Goal: Task Accomplishment & Management: Manage account settings

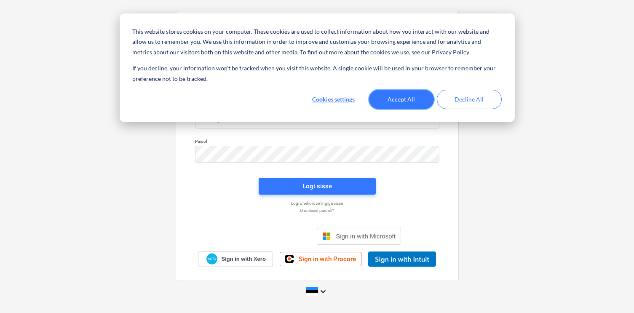
click at [399, 104] on button "Accept All" at bounding box center [401, 99] width 65 height 19
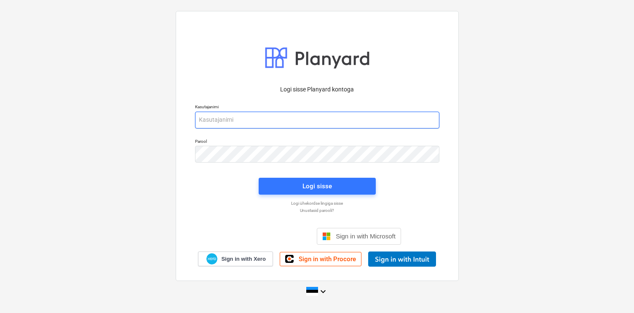
click at [286, 127] on input "email" at bounding box center [317, 120] width 244 height 17
type input "[EMAIL_ADDRESS][DOMAIN_NAME]"
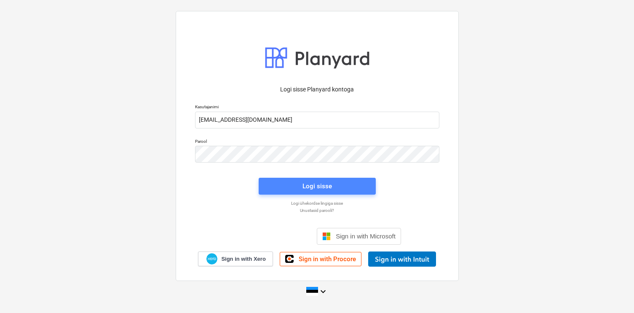
click at [295, 181] on span "Logi sisse" at bounding box center [317, 186] width 97 height 11
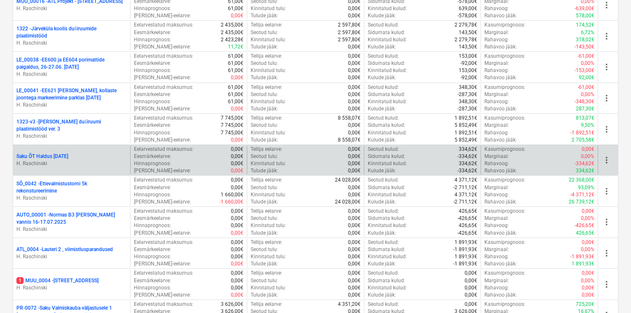
scroll to position [860, 0]
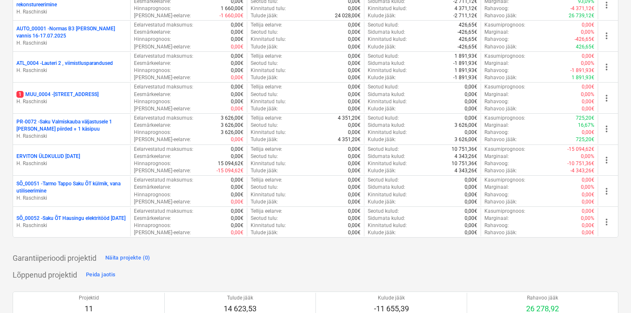
click at [80, 153] on p "ERVITON ÜLDKULUD [DATE]" at bounding box center [48, 156] width 64 height 7
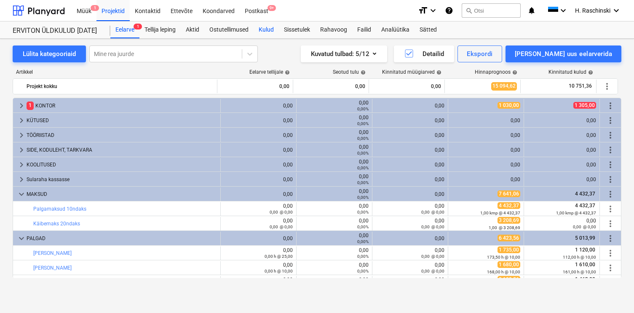
click at [261, 31] on div "Kulud" at bounding box center [265, 29] width 25 height 17
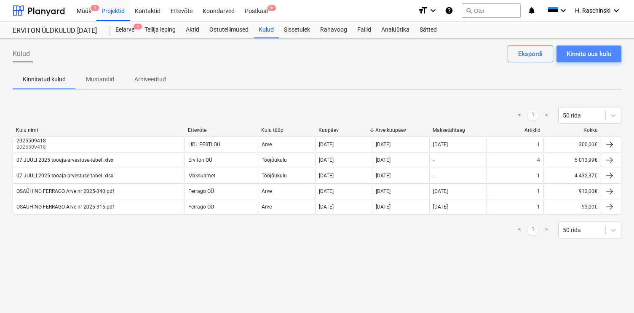
click at [577, 57] on div "Kinnita uus kulu" at bounding box center [588, 53] width 45 height 11
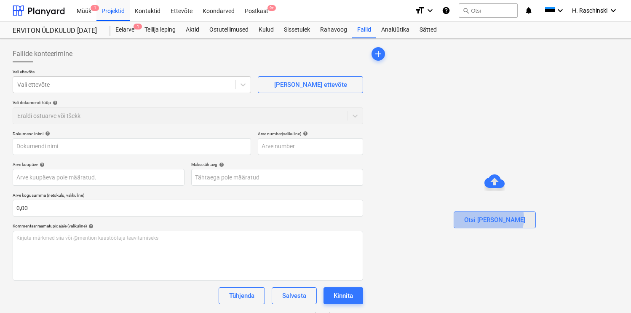
click at [506, 218] on div "Otsi [PERSON_NAME]" at bounding box center [494, 219] width 61 height 11
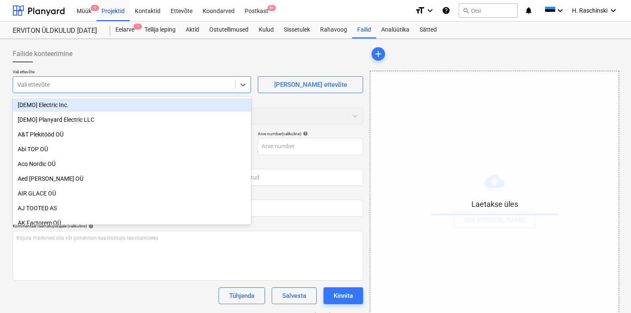
click at [142, 86] on div at bounding box center [123, 84] width 213 height 8
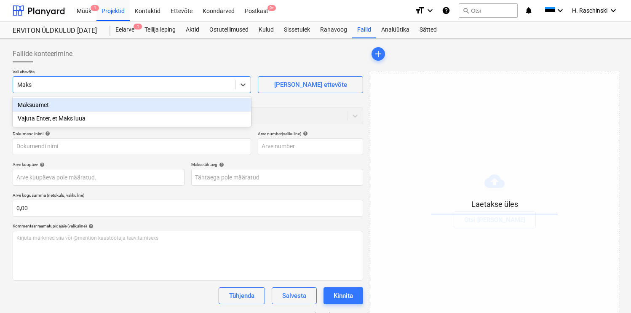
type input "Maksu"
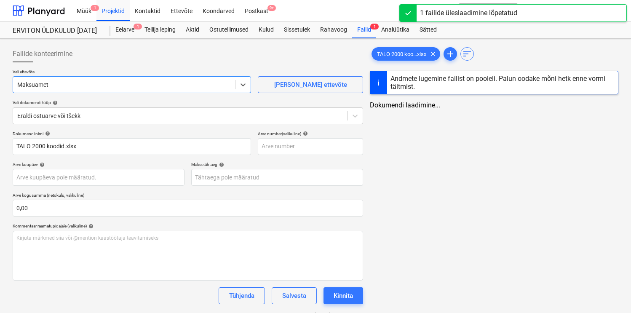
type input "TALO 2000 koodid.xlsx"
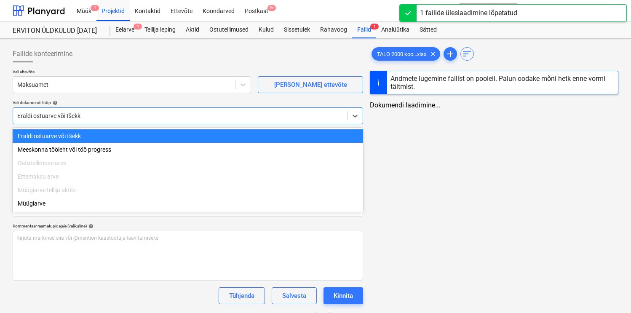
click at [97, 118] on div at bounding box center [179, 116] width 325 height 8
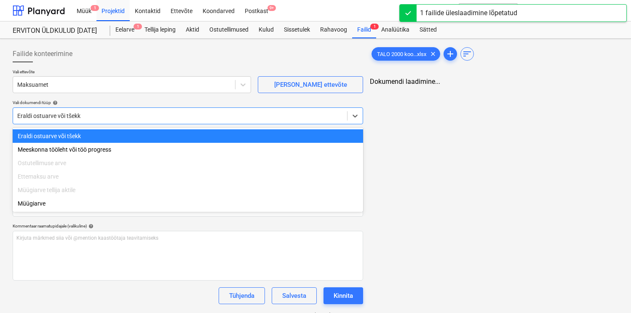
click at [60, 135] on div "Eraldi ostuarve või tšekk" at bounding box center [188, 135] width 350 height 13
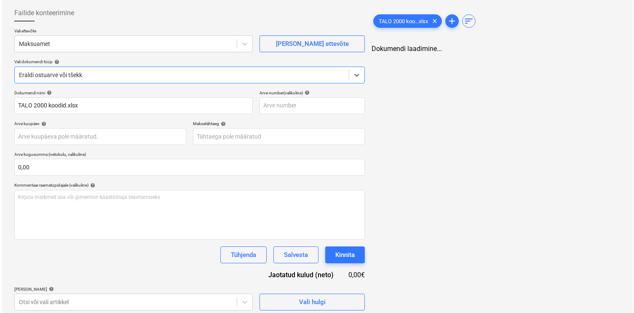
scroll to position [45, 0]
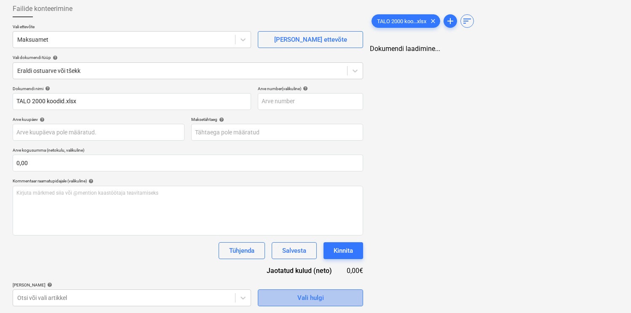
click at [265, 296] on button "Vali hulgi" at bounding box center [310, 297] width 105 height 17
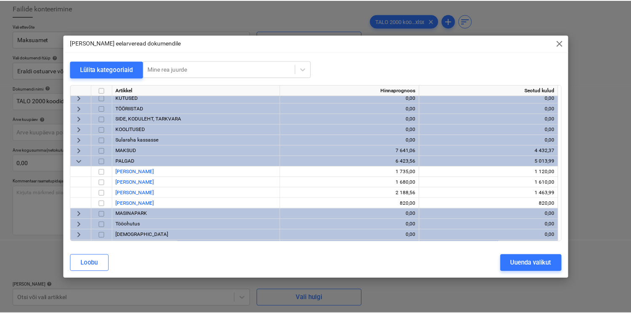
scroll to position [23, 0]
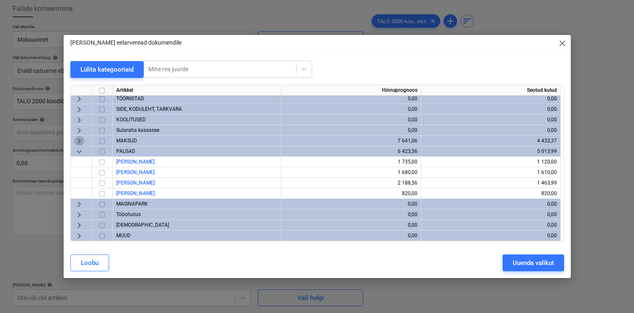
click at [78, 142] on span "keyboard_arrow_right" at bounding box center [79, 141] width 10 height 10
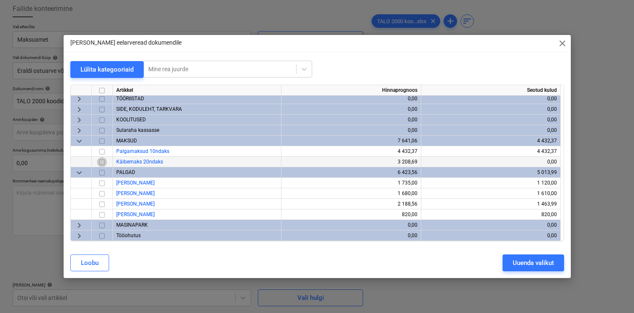
click at [103, 163] on input "checkbox" at bounding box center [102, 162] width 10 height 10
click at [513, 258] on div "Uuenda valikut" at bounding box center [532, 262] width 41 height 11
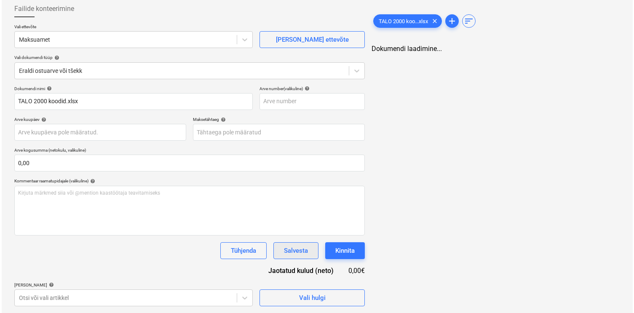
scroll to position [101, 0]
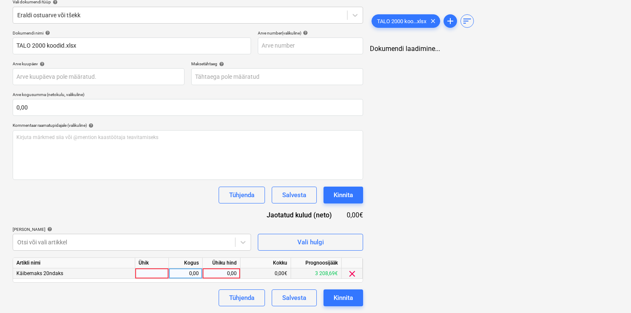
click at [153, 270] on div at bounding box center [152, 273] width 34 height 11
type input "kmp"
type input "1775"
click at [191, 220] on div "Dokumendi nimi help TALO 2000 koodid.xlsx Arve number (valikuline) help Arve ku…" at bounding box center [188, 168] width 350 height 276
click at [338, 301] on div "Kinnita" at bounding box center [342, 297] width 19 height 11
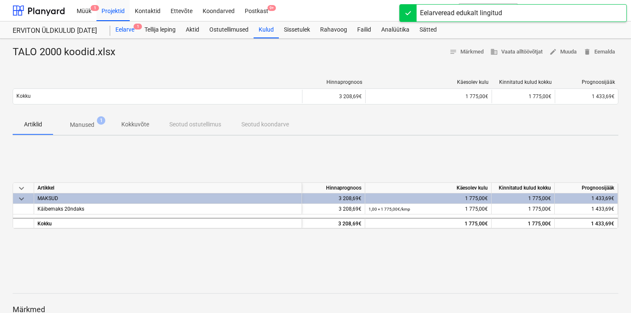
click at [125, 32] on div "Eelarve 1" at bounding box center [124, 29] width 29 height 17
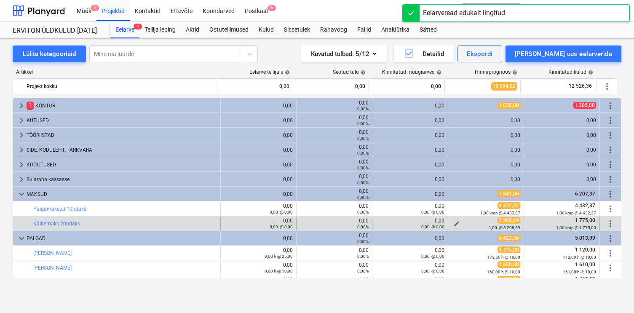
click at [453, 223] on span "edit" at bounding box center [456, 223] width 7 height 7
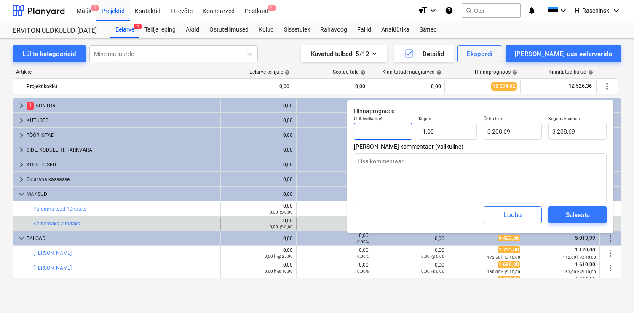
click at [398, 132] on input "text" at bounding box center [383, 131] width 58 height 17
type input "k"
type textarea "x"
type input "km"
type textarea "x"
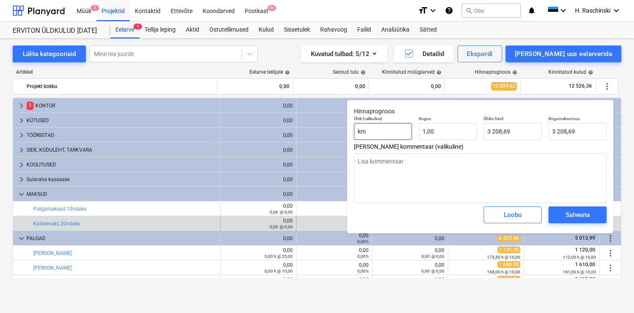
type input "kmp"
type textarea "x"
type input "kmp"
type input "1"
type textarea "x"
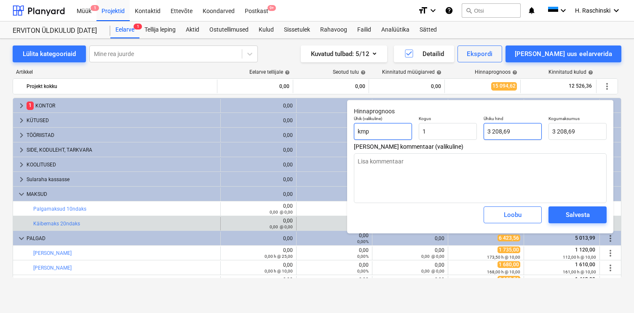
type input "1,00"
type input "3208,69"
type textarea "x"
type input "3208,6"
type textarea "x"
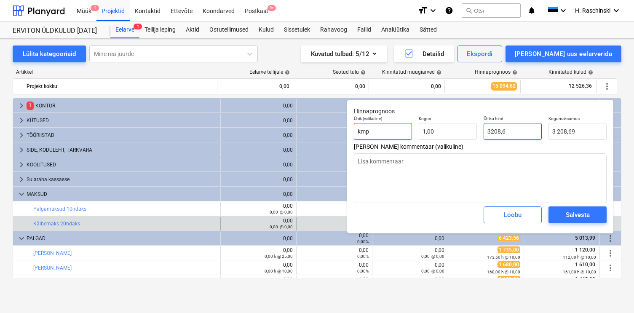
type input "3 208,60"
type input "3208,"
type textarea "x"
type input "3 208,00"
type input "3208"
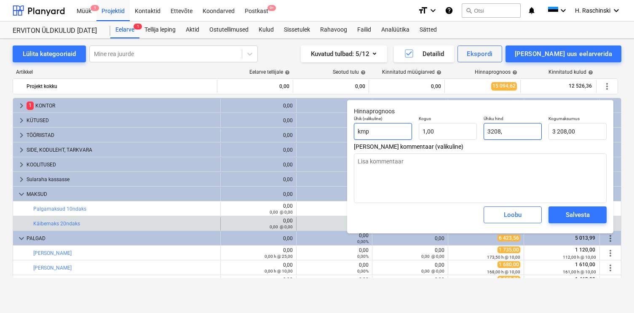
type textarea "x"
type input "320"
type textarea "x"
type input "320,00"
type input "32"
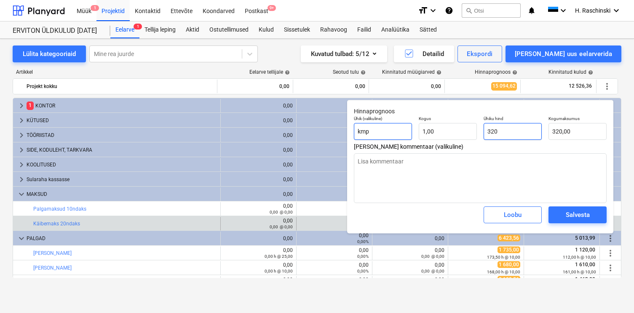
type textarea "x"
type input "32,00"
type textarea "x"
type input "0,00"
paste input "1775"
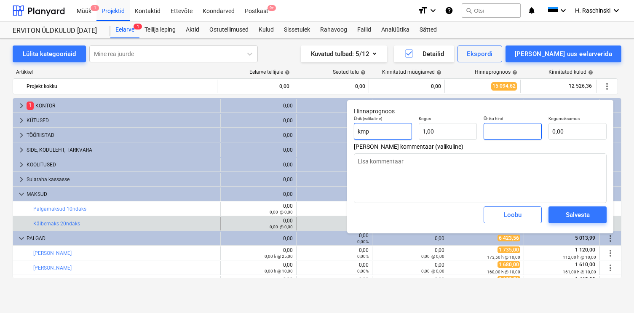
type input "1775"
type textarea "x"
type input "1 775,00"
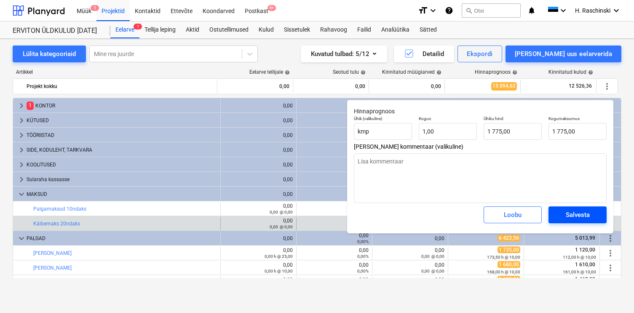
click at [570, 215] on div "Salvesta" at bounding box center [577, 214] width 24 height 11
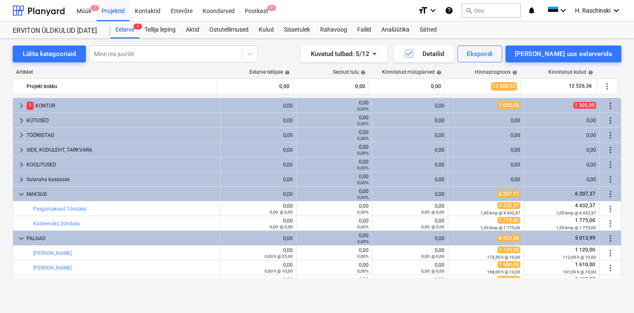
type textarea "x"
type input "1,00"
type input "1 775,00"
type textarea "x"
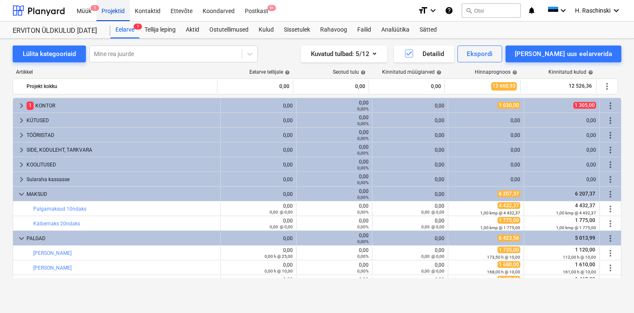
click at [116, 9] on div "Projektid" at bounding box center [112, 10] width 33 height 21
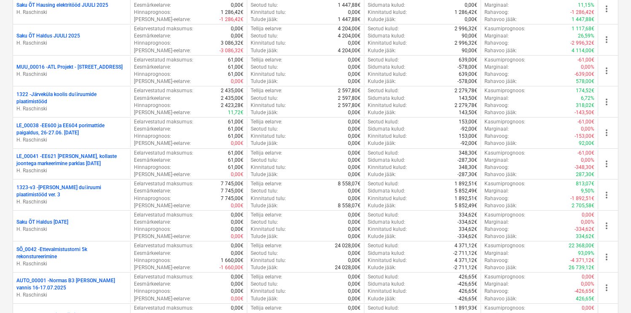
scroll to position [1265, 0]
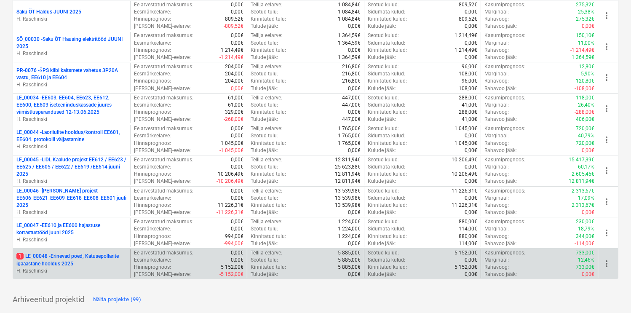
click at [61, 257] on p "1 LE_00048 - Erinevad poed, Katusepollarite igaaastane hooldus 2025" at bounding box center [71, 260] width 110 height 14
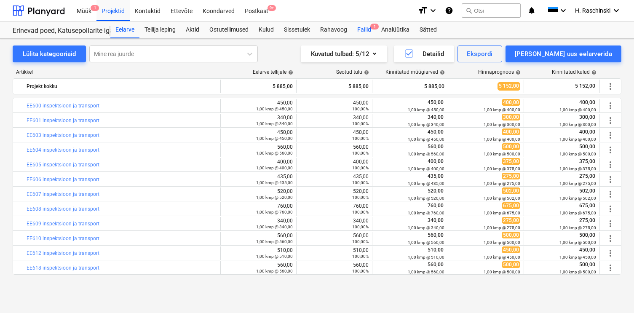
click at [368, 27] on div "Failid 1" at bounding box center [364, 29] width 24 height 17
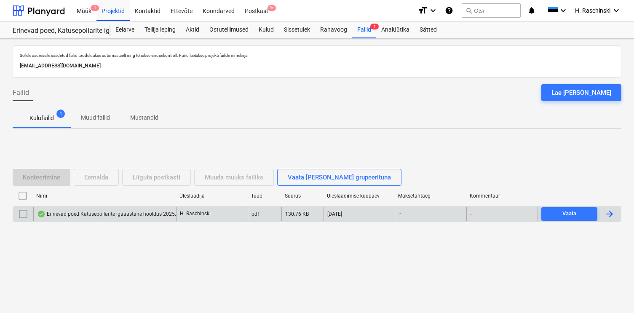
click at [123, 212] on div "Erinevad poed Katusepollarite igaaastane hooldus 2025.pdf" at bounding box center [110, 214] width 147 height 7
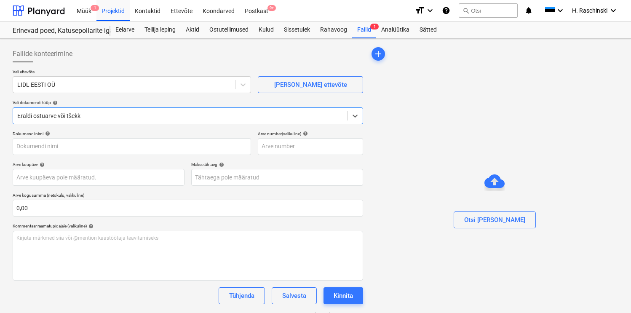
type input "Erinevad poed Katusepollarite igaaastane hooldus 2025.pdf"
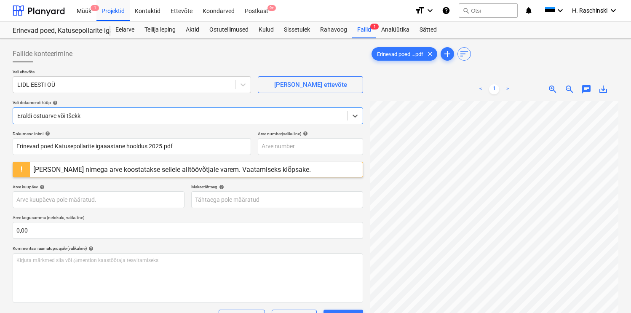
scroll to position [279, 0]
click at [196, 24] on div "Aktid" at bounding box center [193, 29] width 24 height 17
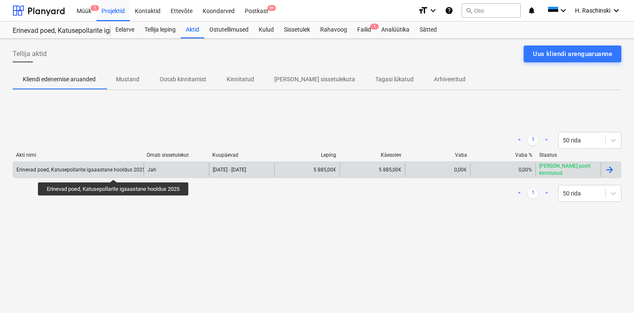
click at [115, 172] on div "Erinevad poed, Katusepollarite igaaastane hooldus 2025" at bounding box center [80, 170] width 129 height 6
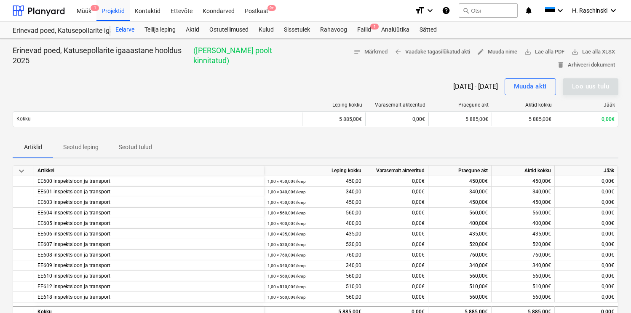
click at [122, 30] on div "Eelarve" at bounding box center [124, 29] width 29 height 17
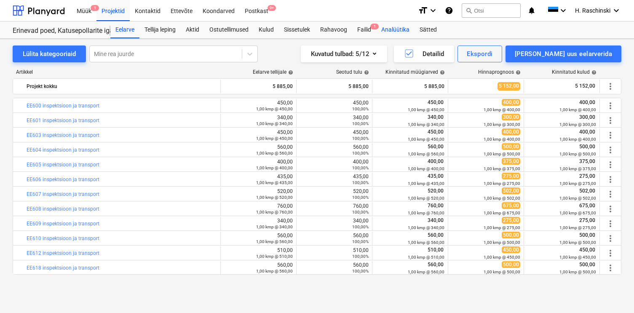
click at [388, 34] on div "Analüütika" at bounding box center [395, 29] width 38 height 17
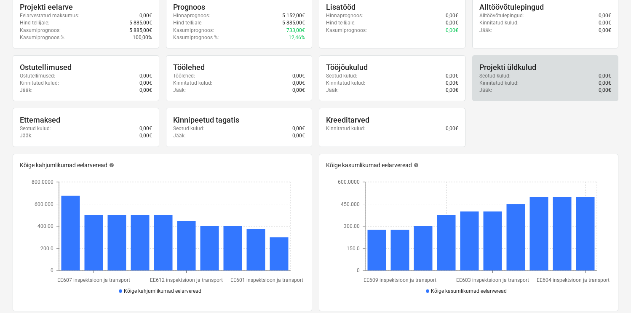
scroll to position [275, 0]
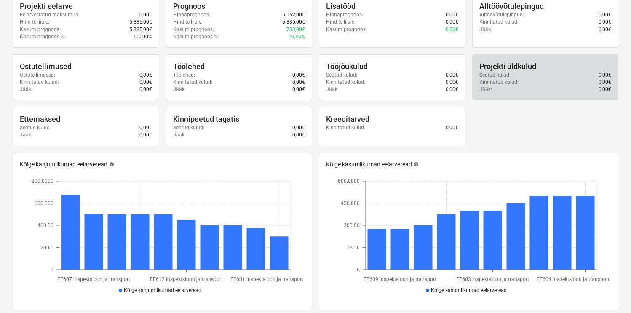
click at [523, 85] on div "Kinnitatud kulud : 0,00€" at bounding box center [545, 82] width 132 height 7
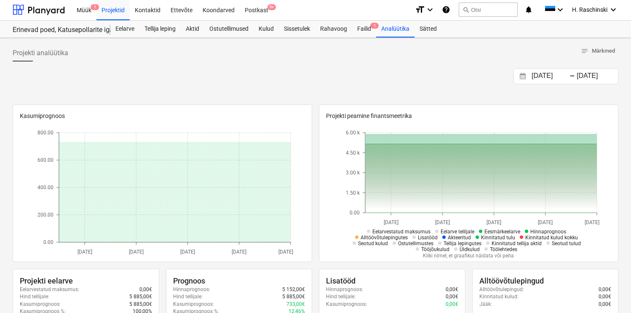
scroll to position [0, 0]
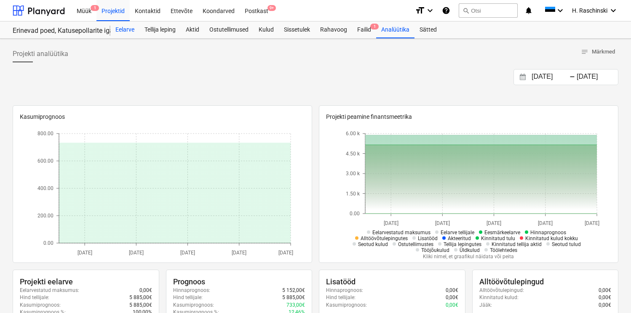
click at [126, 28] on div "Eelarve" at bounding box center [124, 29] width 29 height 17
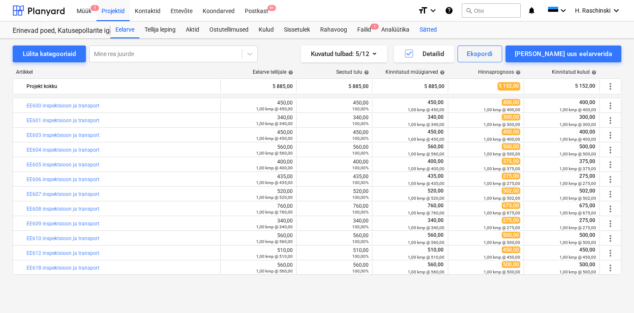
click at [431, 27] on div "Sätted" at bounding box center [427, 29] width 27 height 17
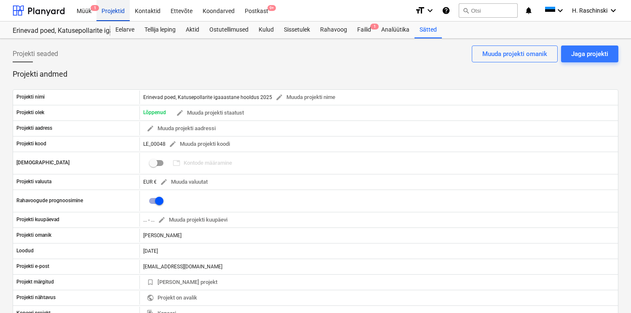
click at [116, 9] on div "Projektid" at bounding box center [112, 10] width 33 height 21
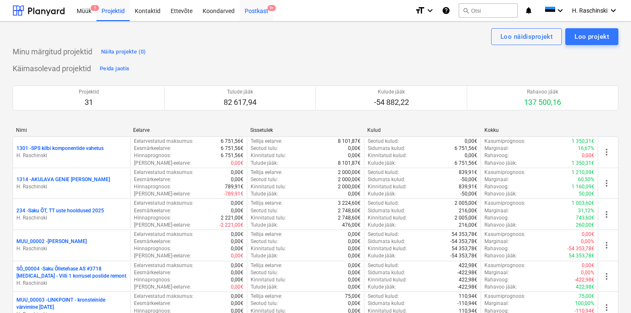
click at [245, 12] on div "Postkast 9+" at bounding box center [257, 10] width 34 height 21
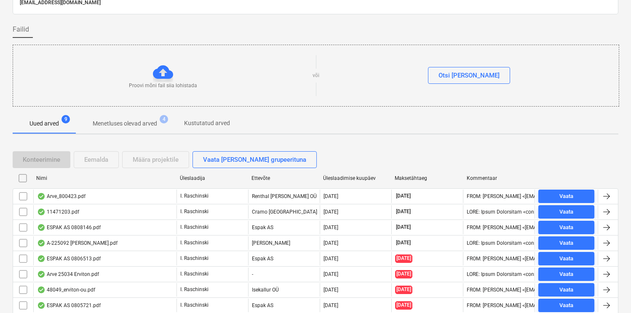
scroll to position [92, 0]
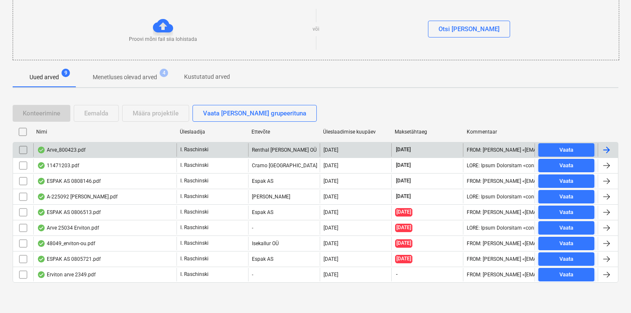
click at [79, 146] on div "Arve_800423.pdf" at bounding box center [104, 149] width 143 height 13
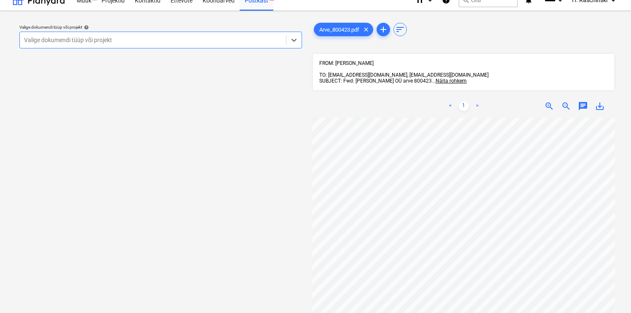
scroll to position [22, 0]
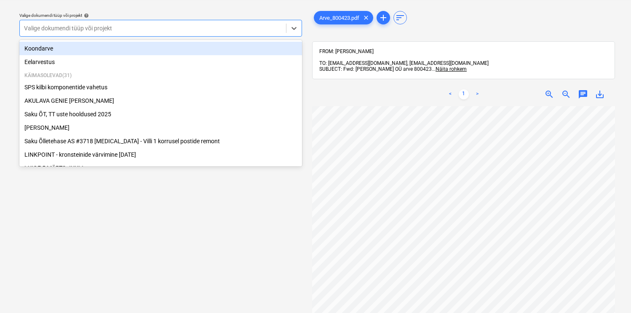
click at [237, 29] on div at bounding box center [153, 28] width 258 height 8
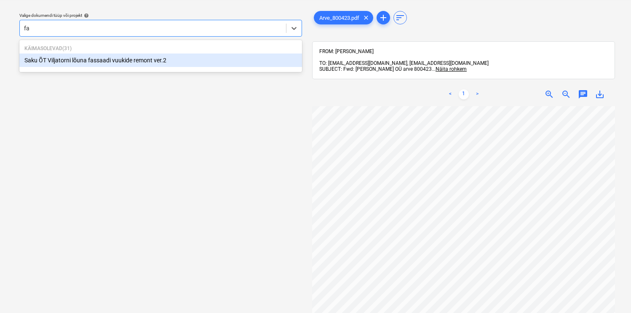
type input "fas"
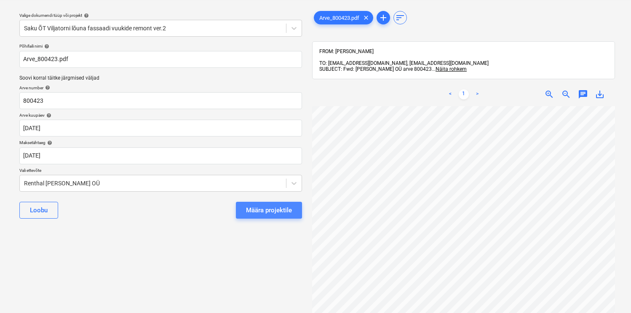
click at [261, 213] on div "Määra projektile" at bounding box center [269, 210] width 46 height 11
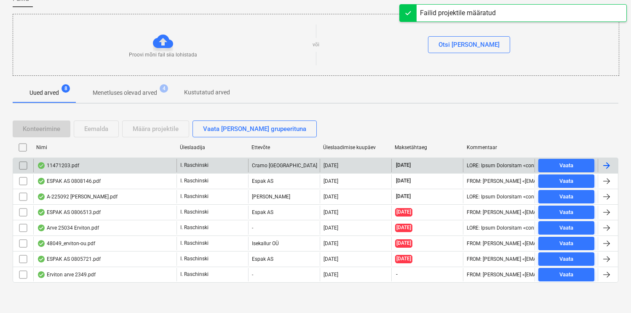
click at [65, 163] on div "11471203.pdf" at bounding box center [58, 165] width 42 height 7
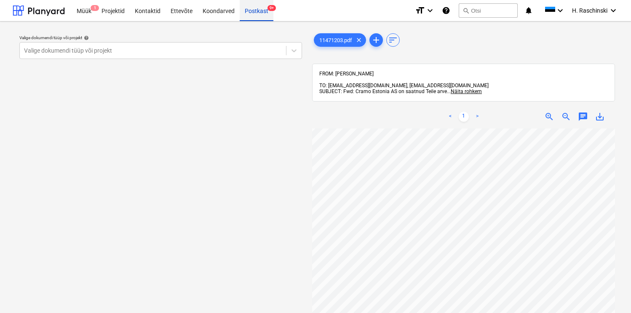
click at [249, 17] on div "Postkast 9+" at bounding box center [257, 10] width 34 height 21
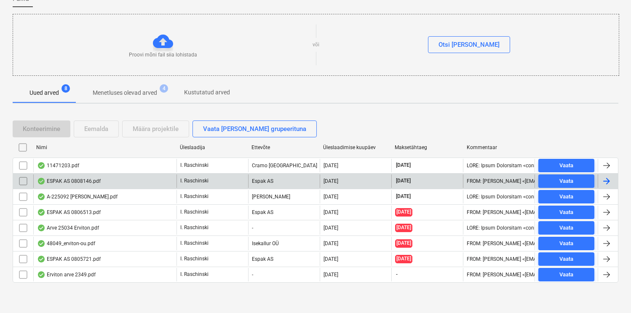
click at [83, 178] on div "ESPAK AS 0808146.pdf" at bounding box center [69, 181] width 64 height 7
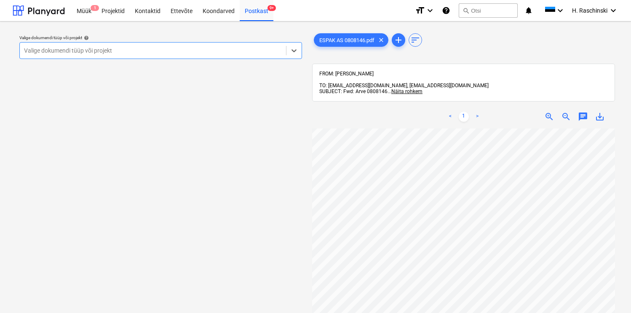
scroll to position [167, 0]
click at [292, 83] on div "Valige dokumendi tüüp või projekt help Select is focused ,type to refine list, …" at bounding box center [161, 224] width 296 height 393
